Goal: Task Accomplishment & Management: Complete application form

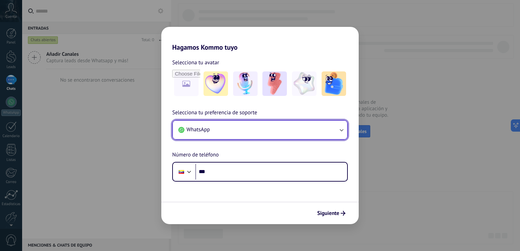
click at [246, 132] on button "WhatsApp" at bounding box center [260, 130] width 174 height 18
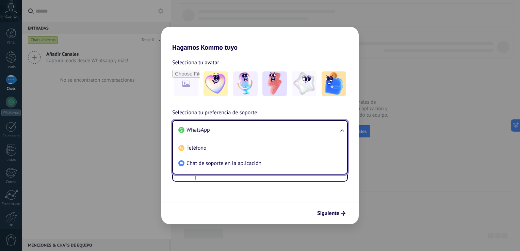
click at [204, 133] on span "WhatsApp" at bounding box center [199, 130] width 24 height 7
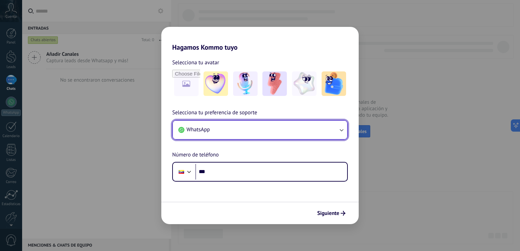
click at [236, 134] on button "WhatsApp" at bounding box center [260, 130] width 174 height 18
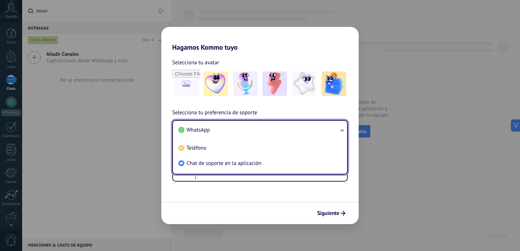
click at [244, 103] on div "Selecciona tu avatar Selecciona tu preferencia de soporte WhatsApp WhatsApp Tel…" at bounding box center [260, 116] width 198 height 130
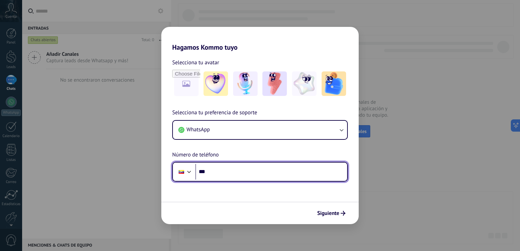
click at [222, 170] on input "***" at bounding box center [272, 172] width 152 height 16
click at [220, 173] on input "***" at bounding box center [272, 172] width 152 height 16
click at [246, 171] on input "**********" at bounding box center [272, 172] width 152 height 16
drag, startPoint x: 251, startPoint y: 171, endPoint x: 210, endPoint y: 173, distance: 40.9
click at [210, 173] on input "**********" at bounding box center [272, 172] width 152 height 16
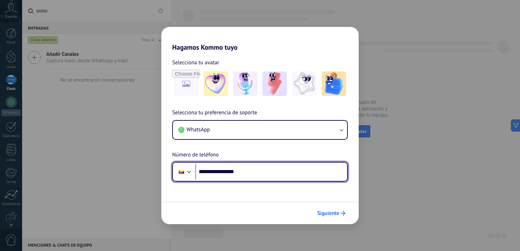
type input "**********"
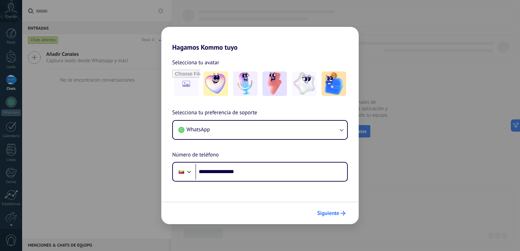
click at [332, 215] on span "Siguiente" at bounding box center [328, 213] width 22 height 5
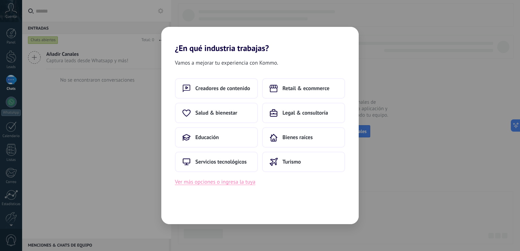
click at [215, 185] on button "Ver más opciones o ingresa la tuya" at bounding box center [215, 182] width 80 height 9
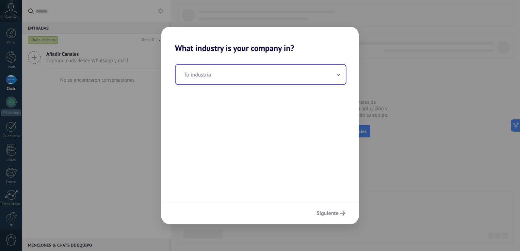
click at [256, 82] on input "text" at bounding box center [261, 75] width 170 height 20
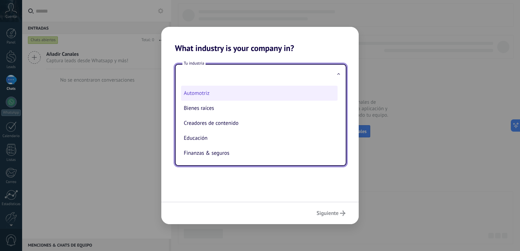
click at [208, 96] on li "Automotriz" at bounding box center [259, 93] width 157 height 15
type input "**********"
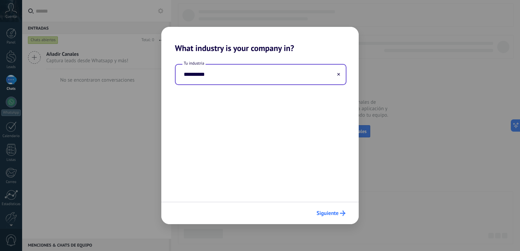
click at [337, 215] on span "Siguiente" at bounding box center [328, 213] width 22 height 5
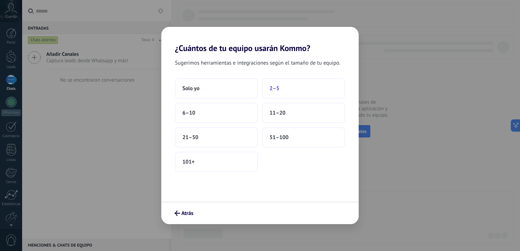
click at [283, 89] on button "2–5" at bounding box center [303, 88] width 83 height 20
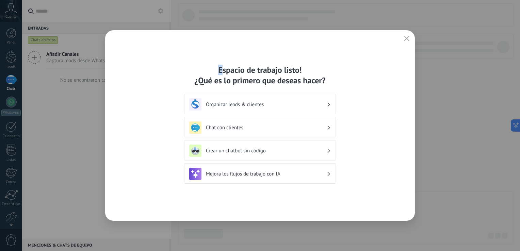
drag, startPoint x: 223, startPoint y: 42, endPoint x: 242, endPoint y: 15, distance: 32.5
click at [242, 15] on div "Espacio de trabajo listo! ¿Qué es lo primero que deseas hacer? Organizar leads …" at bounding box center [260, 125] width 520 height 251
drag, startPoint x: 242, startPoint y: 15, endPoint x: 240, endPoint y: 41, distance: 25.6
click at [240, 41] on div "Espacio de trabajo listo! ¿Qué es lo primero que deseas hacer? Organizar leads …" at bounding box center [260, 125] width 310 height 191
click at [262, 108] on div "Organizar leads & clientes" at bounding box center [260, 104] width 142 height 12
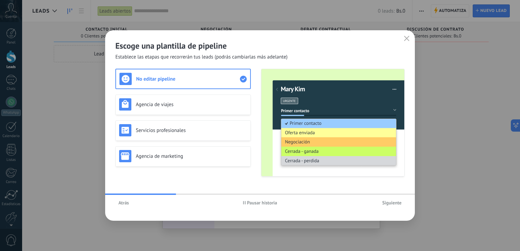
click at [127, 204] on span "Atrás" at bounding box center [124, 203] width 11 height 5
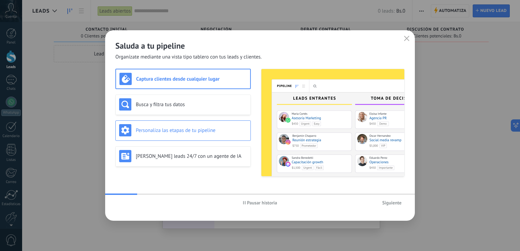
click at [166, 137] on div "Personaliza las etapas de tu pipeline" at bounding box center [183, 131] width 136 height 20
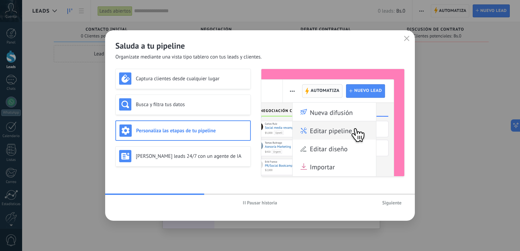
click at [390, 205] on span "Siguiente" at bounding box center [392, 203] width 19 height 5
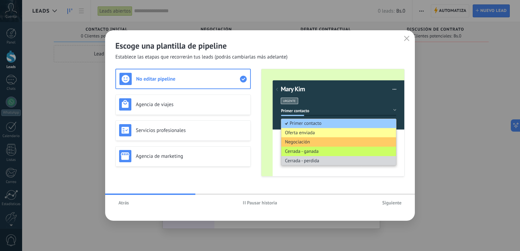
click at [390, 202] on span "Siguiente" at bounding box center [392, 203] width 19 height 5
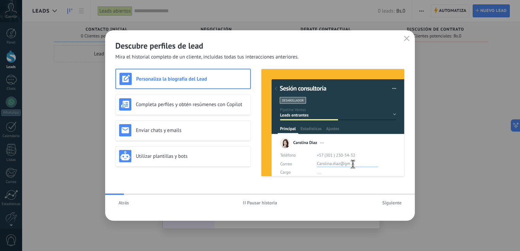
click at [390, 202] on span "Siguiente" at bounding box center [392, 203] width 19 height 5
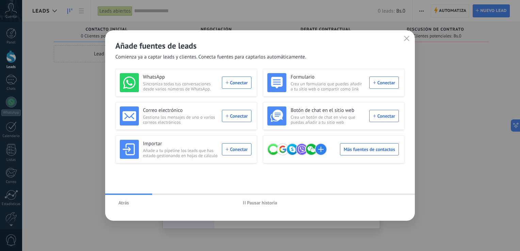
click at [362, 206] on div "Atrás Pausar historia" at bounding box center [260, 203] width 310 height 16
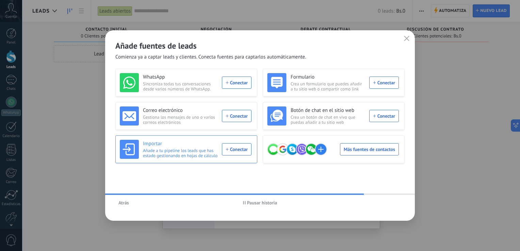
click at [201, 153] on span "Añade a tu pipeline los leads que has estado gestionando en hojas de cálculo" at bounding box center [180, 153] width 75 height 10
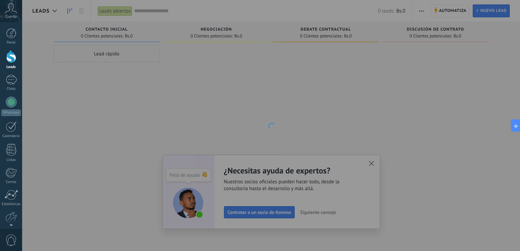
scroll to position [31, 0]
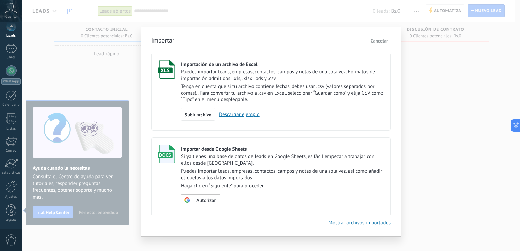
click at [234, 116] on link "Descargar ejemplo" at bounding box center [237, 114] width 45 height 6
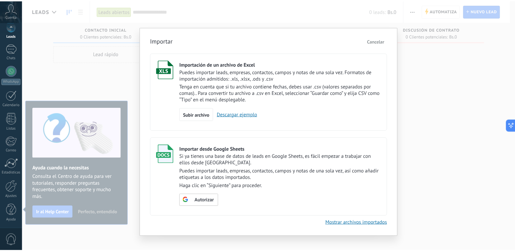
scroll to position [0, 0]
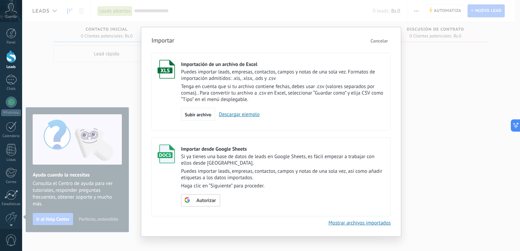
click at [431, 154] on div "Importar Cancelar Importación de un archivo de Excel Puedes importar leads, emp…" at bounding box center [271, 125] width 498 height 251
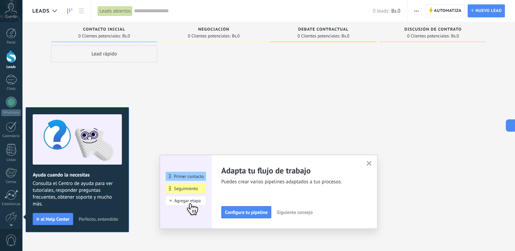
click at [249, 124] on div at bounding box center [214, 126] width 106 height 162
click at [372, 163] on use "button" at bounding box center [369, 163] width 5 height 5
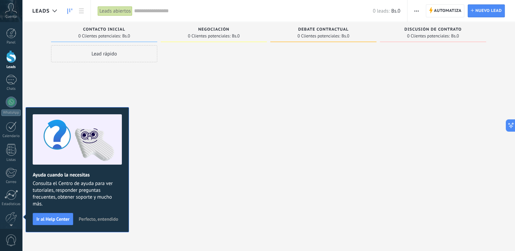
click at [144, 77] on div "Lead rápido" at bounding box center [104, 126] width 106 height 162
click at [415, 12] on span "button" at bounding box center [417, 10] width 4 height 13
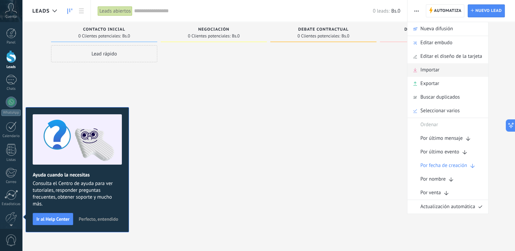
click at [434, 73] on span "Importar" at bounding box center [430, 70] width 19 height 14
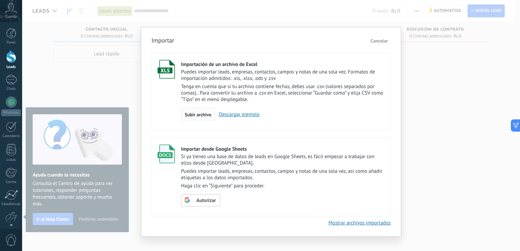
click at [201, 115] on span "Subir archivo" at bounding box center [198, 114] width 27 height 5
click at [0, 0] on input "Importación de un archivo de Excel Puedes importar leads, empresas, contactos, …" at bounding box center [0, 0] width 0 height 0
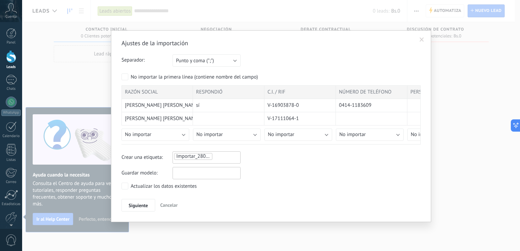
click at [196, 176] on input "text" at bounding box center [207, 173] width 68 height 12
type input "*"
type input "**********"
click at [140, 204] on span "Siguiente" at bounding box center [138, 205] width 19 height 5
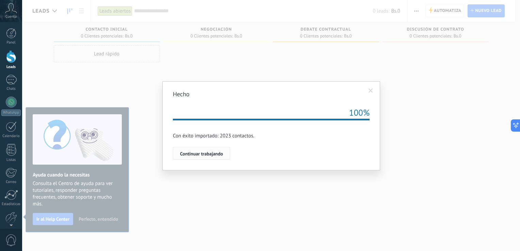
click at [206, 156] on span "Continuar trabajando" at bounding box center [201, 154] width 43 height 5
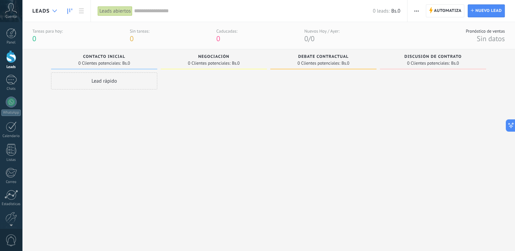
click at [51, 10] on div at bounding box center [54, 10] width 11 height 13
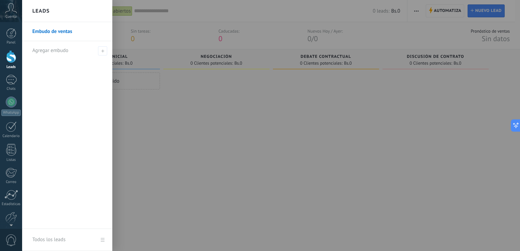
click at [177, 121] on div at bounding box center [282, 125] width 520 height 251
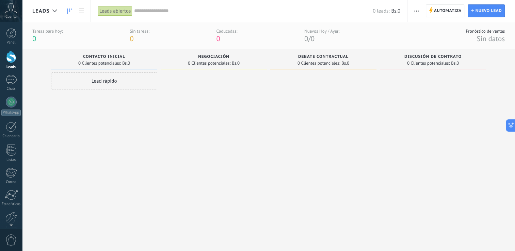
click at [14, 62] on div at bounding box center [11, 56] width 10 height 13
